Goal: Information Seeking & Learning: Understand process/instructions

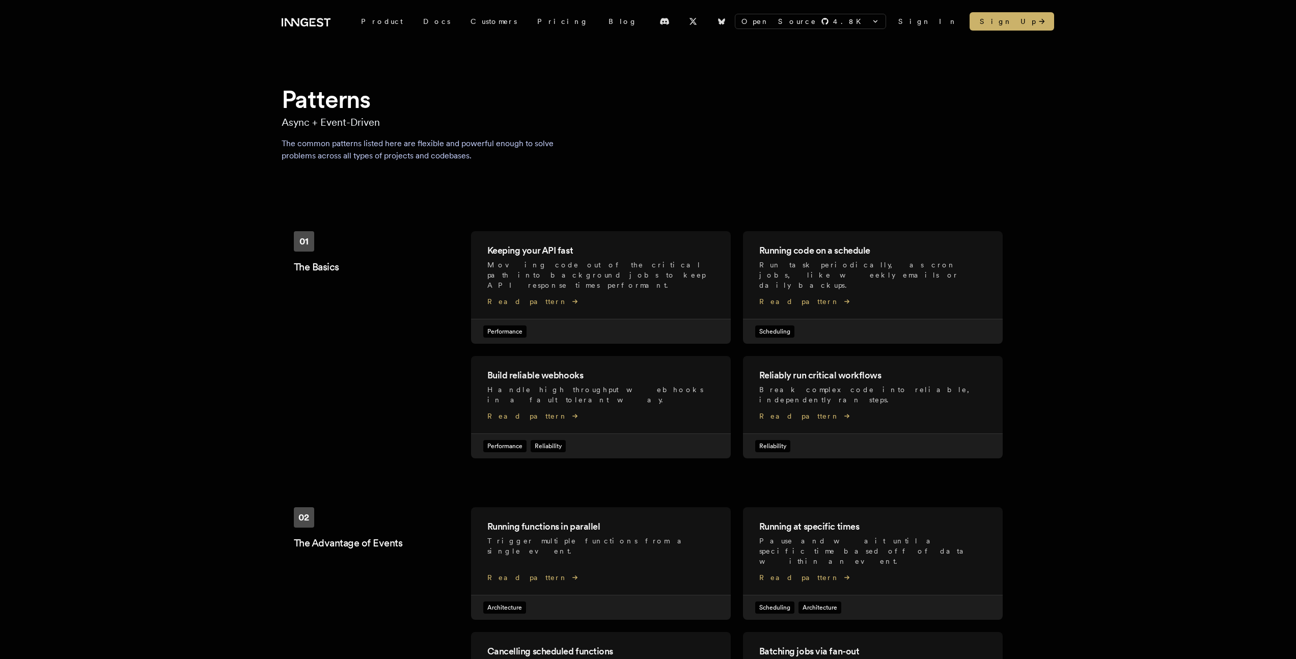
click at [186, 208] on div "Patterns Async + Event-Driven The common patterns listed here are flexible and …" at bounding box center [648, 505] width 1296 height 845
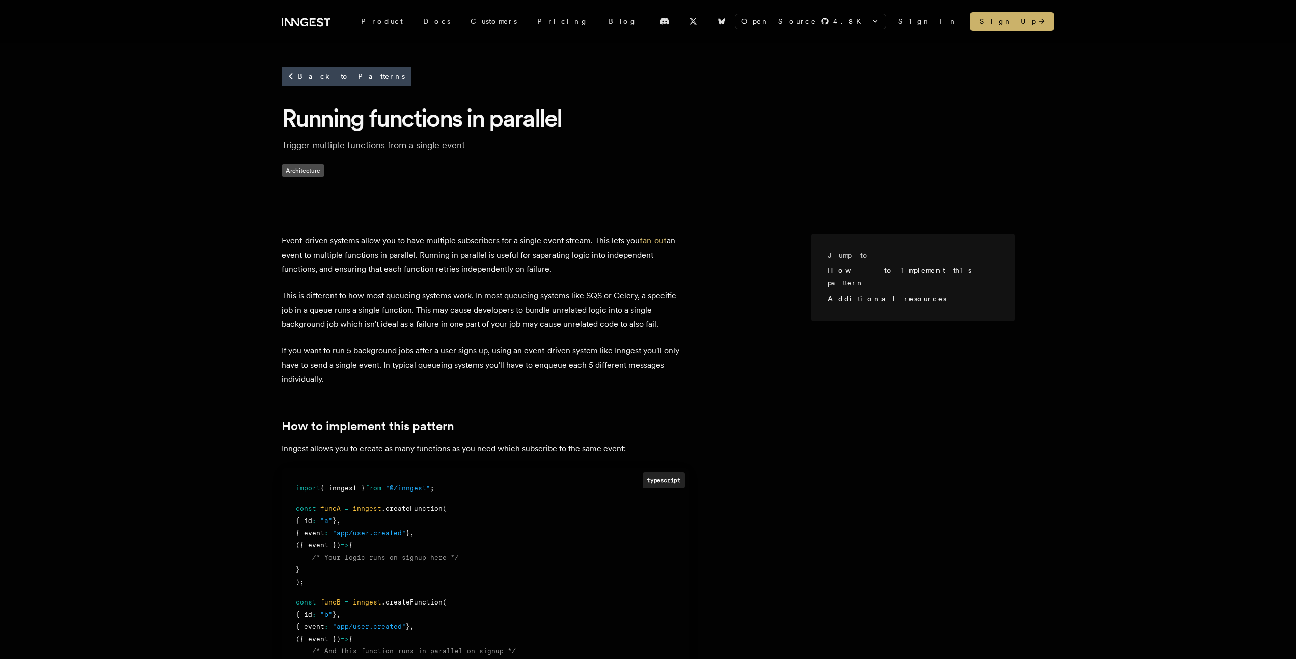
scroll to position [993, 0]
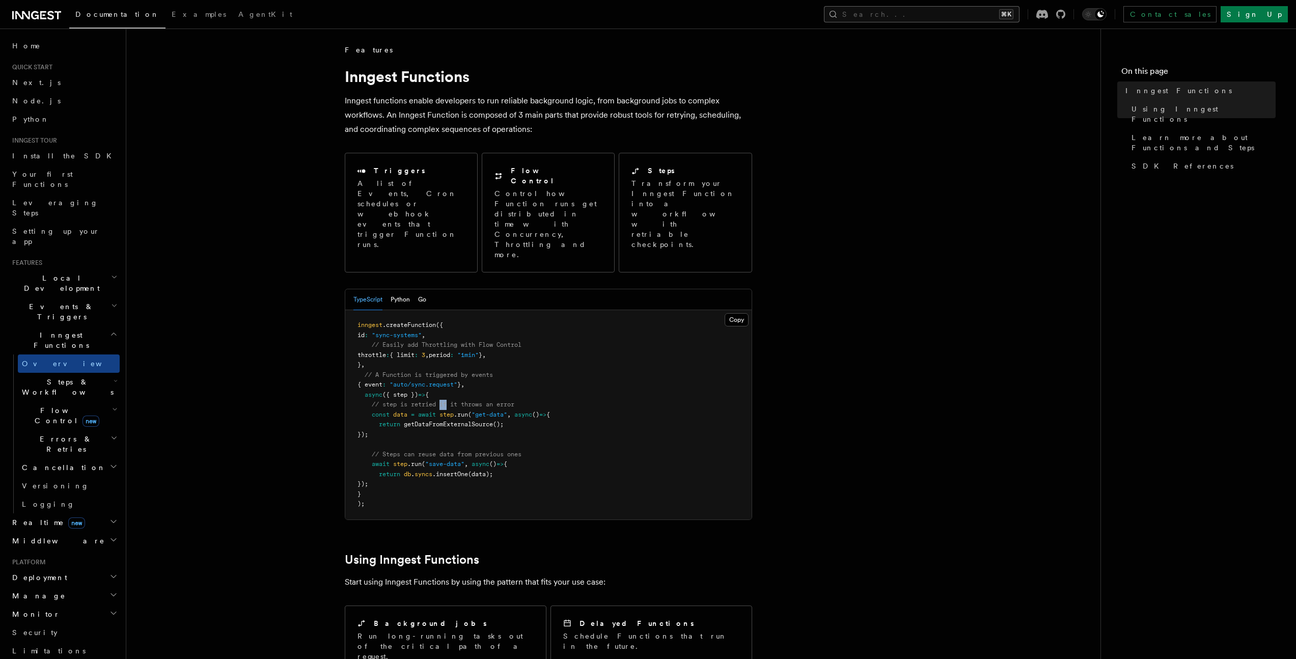
click at [1019, 9] on button "Search... ⌘K" at bounding box center [922, 14] width 196 height 16
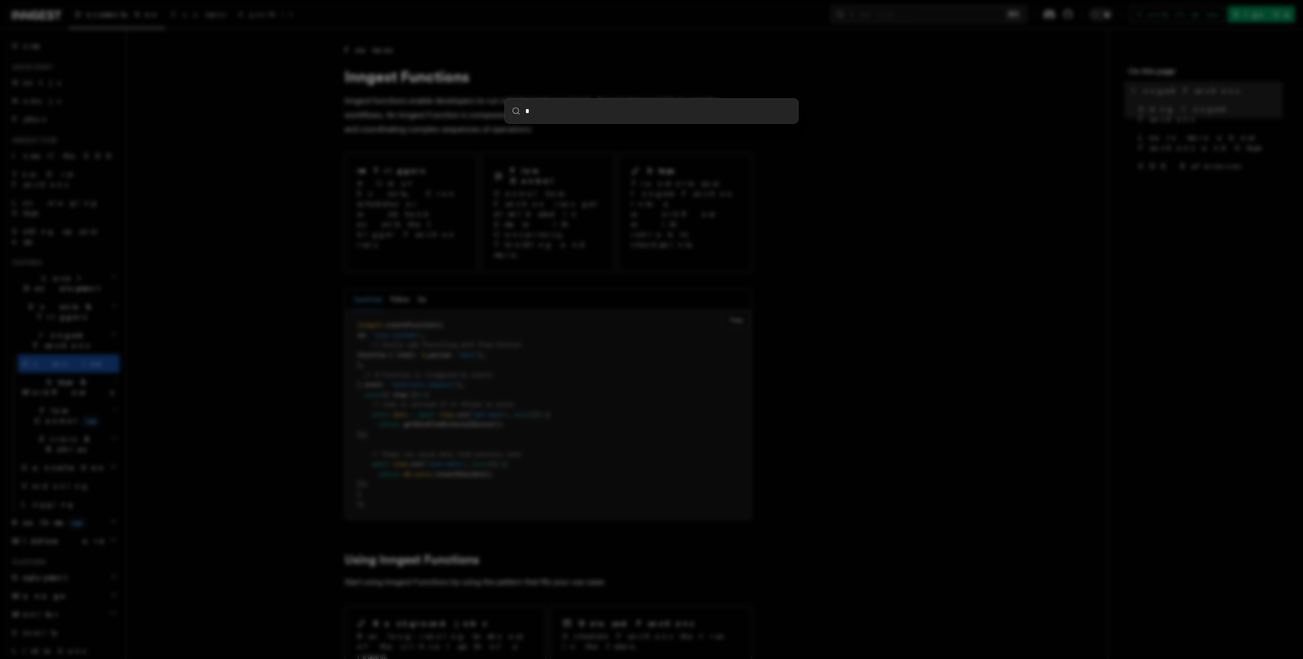
type input "**"
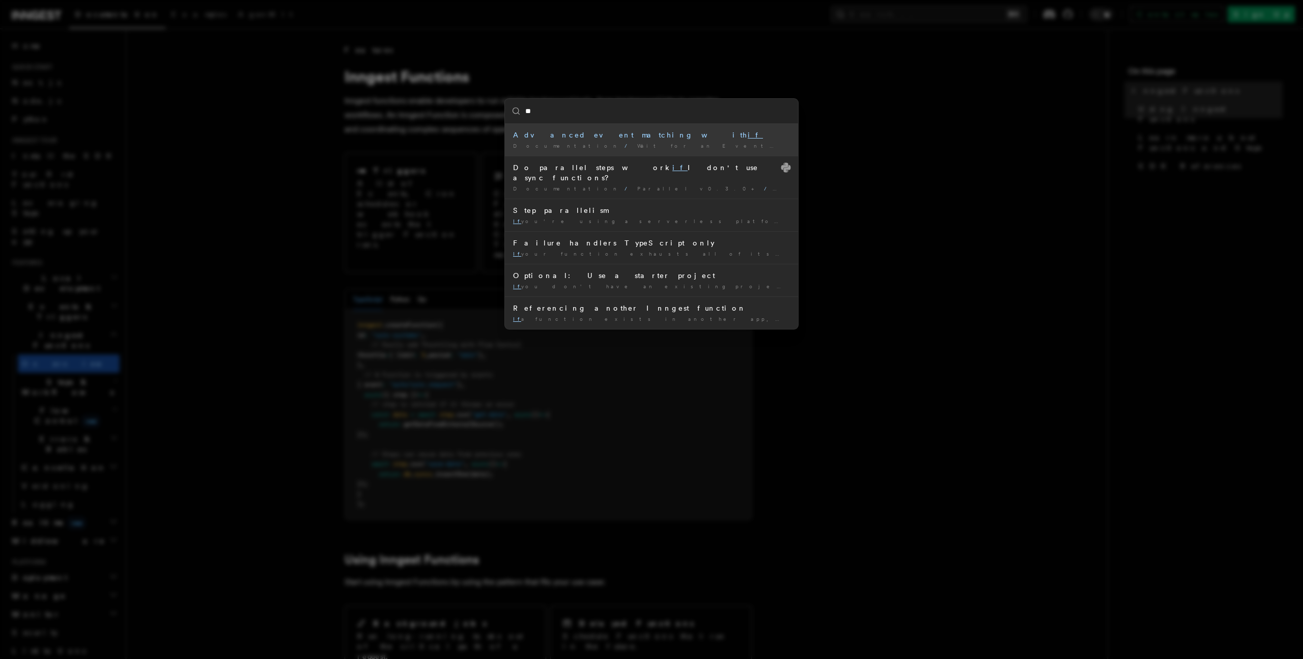
click at [787, 145] on span "Examples" at bounding box center [817, 146] width 61 height 6
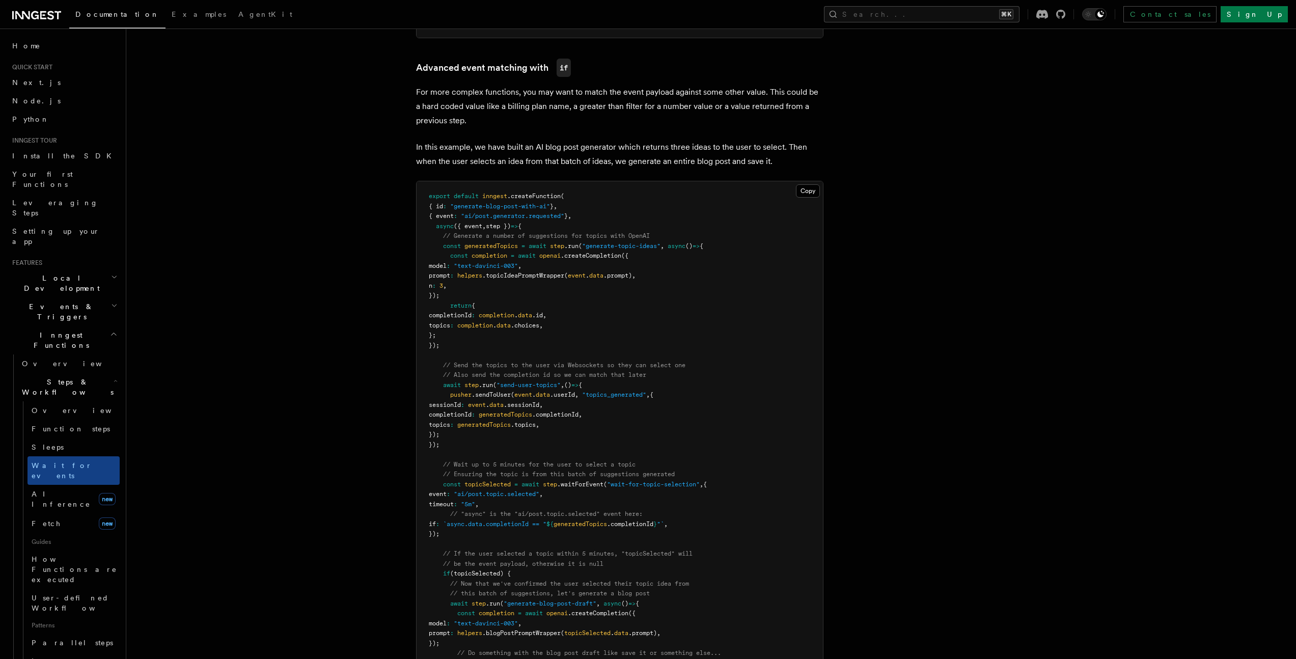
scroll to position [901, 0]
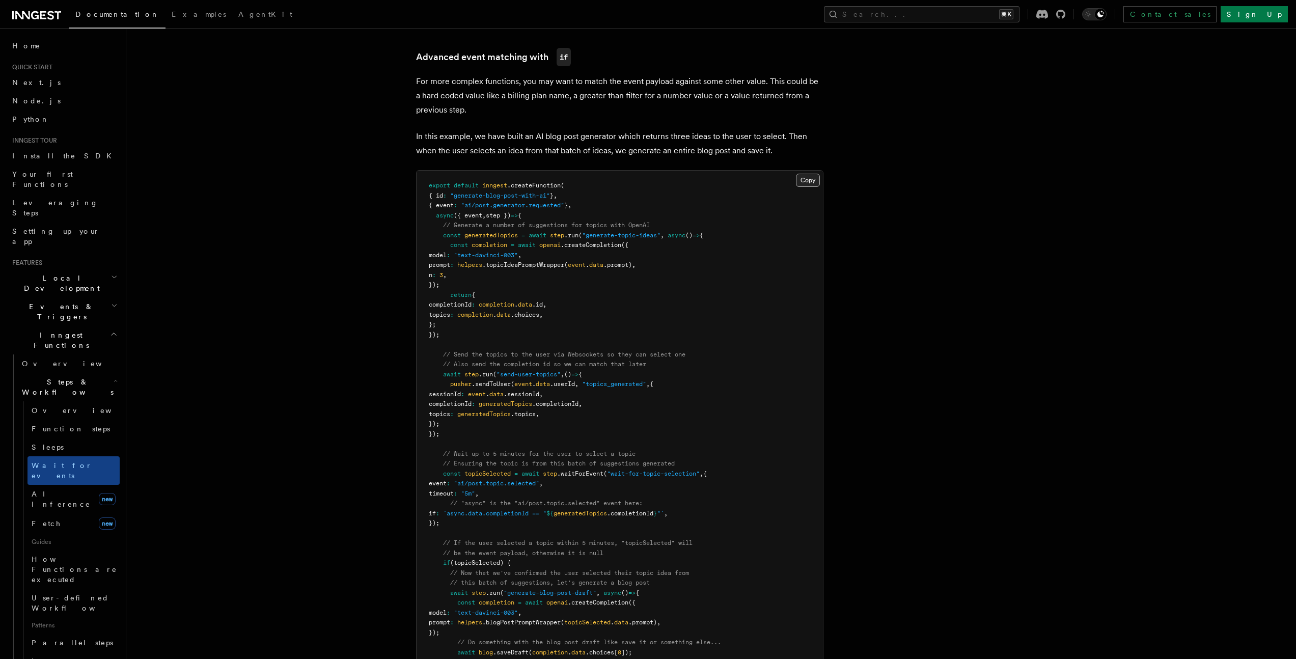
click at [802, 181] on button "Copy Copied" at bounding box center [808, 180] width 24 height 13
